Goal: Find specific page/section: Find specific page/section

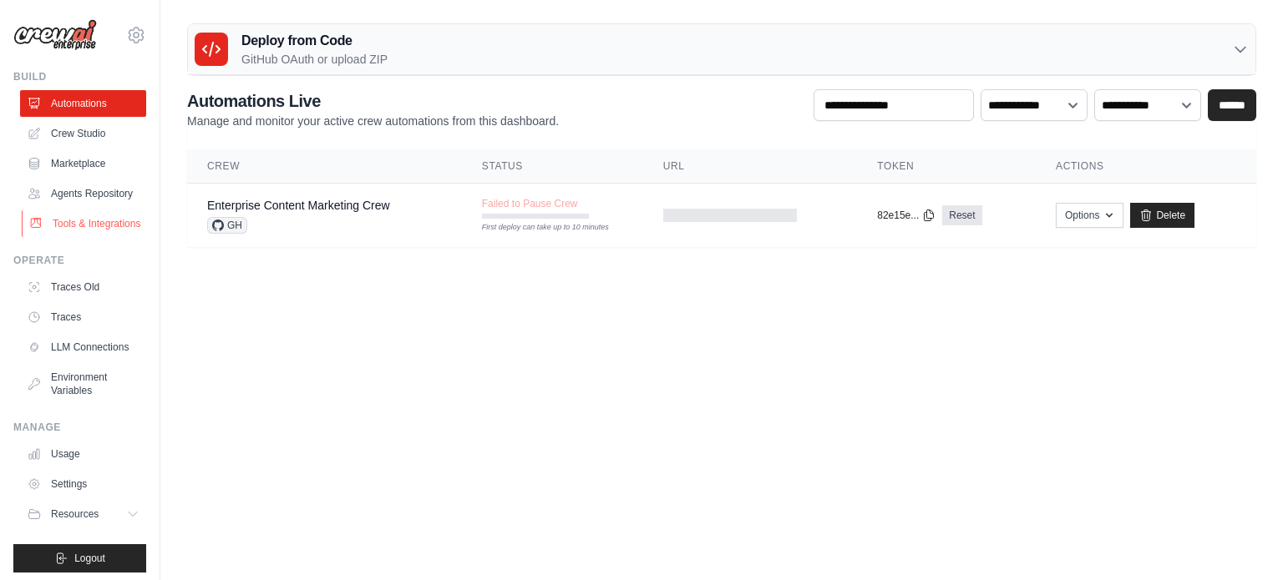
click at [75, 237] on link "Tools & Integrations" at bounding box center [85, 223] width 126 height 27
